Goal: Information Seeking & Learning: Check status

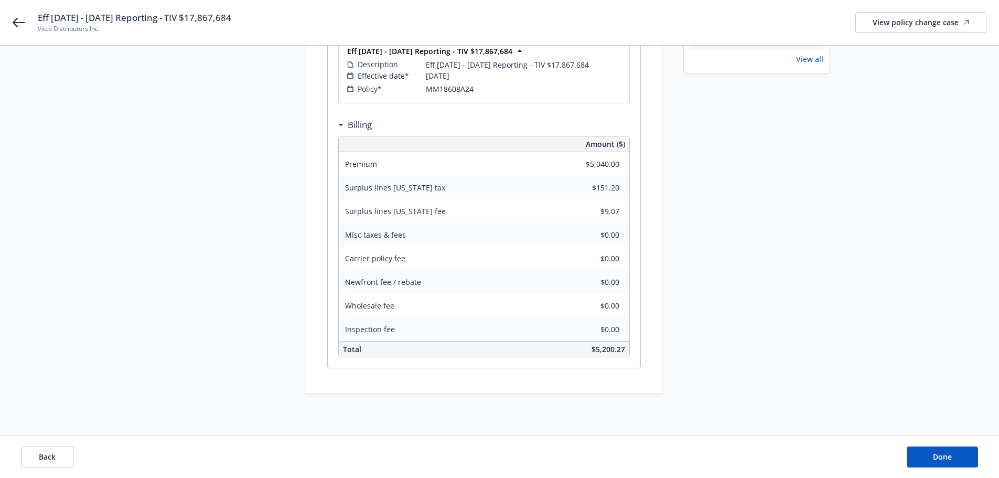
scroll to position [229, 0]
click at [958, 459] on button "Done" at bounding box center [942, 456] width 71 height 21
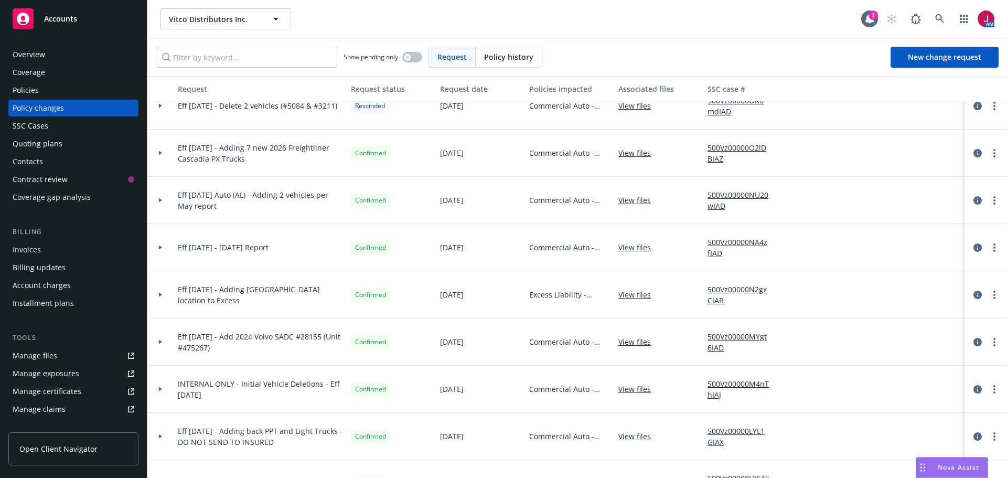
scroll to position [227, 0]
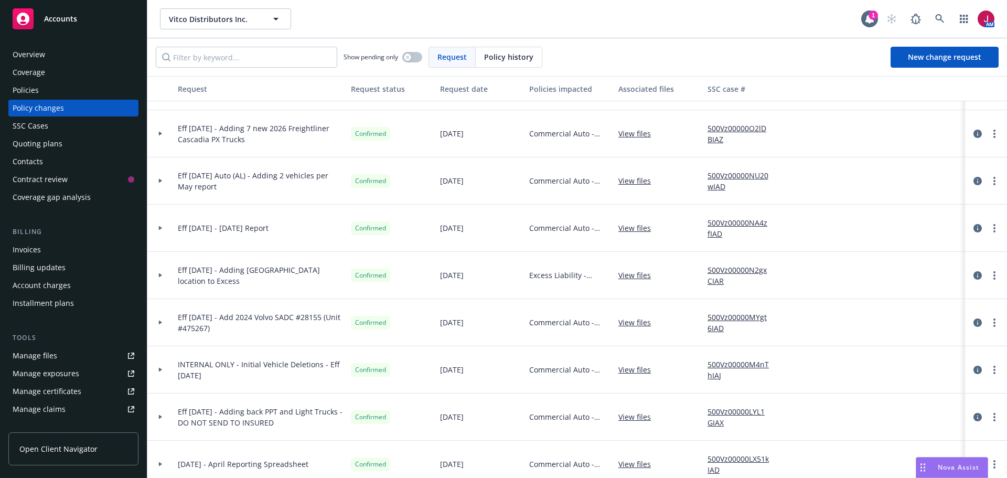
click at [73, 361] on link "Manage files" at bounding box center [73, 355] width 130 height 17
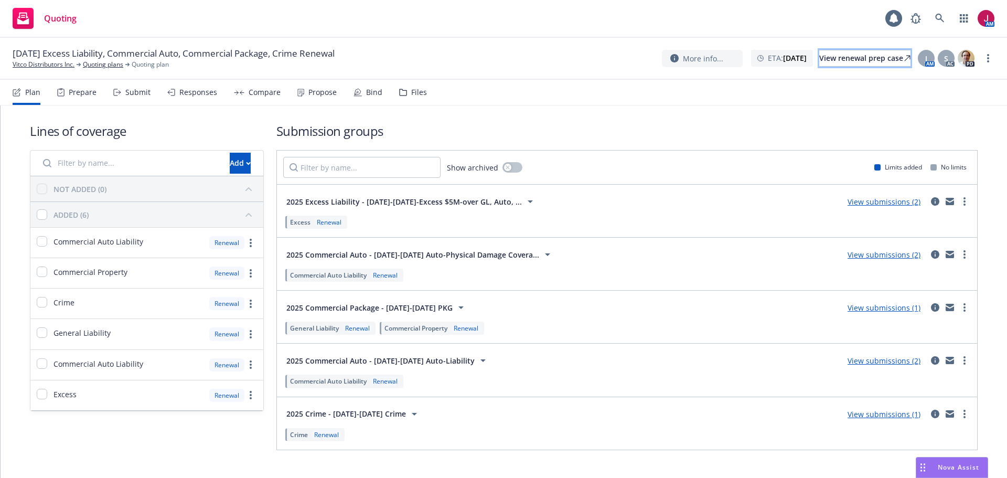
click at [831, 58] on div "View renewal prep case" at bounding box center [864, 58] width 91 height 16
click at [49, 61] on link "Vitco Distributors Inc." at bounding box center [44, 64] width 62 height 9
